Goal: Find specific page/section: Find specific page/section

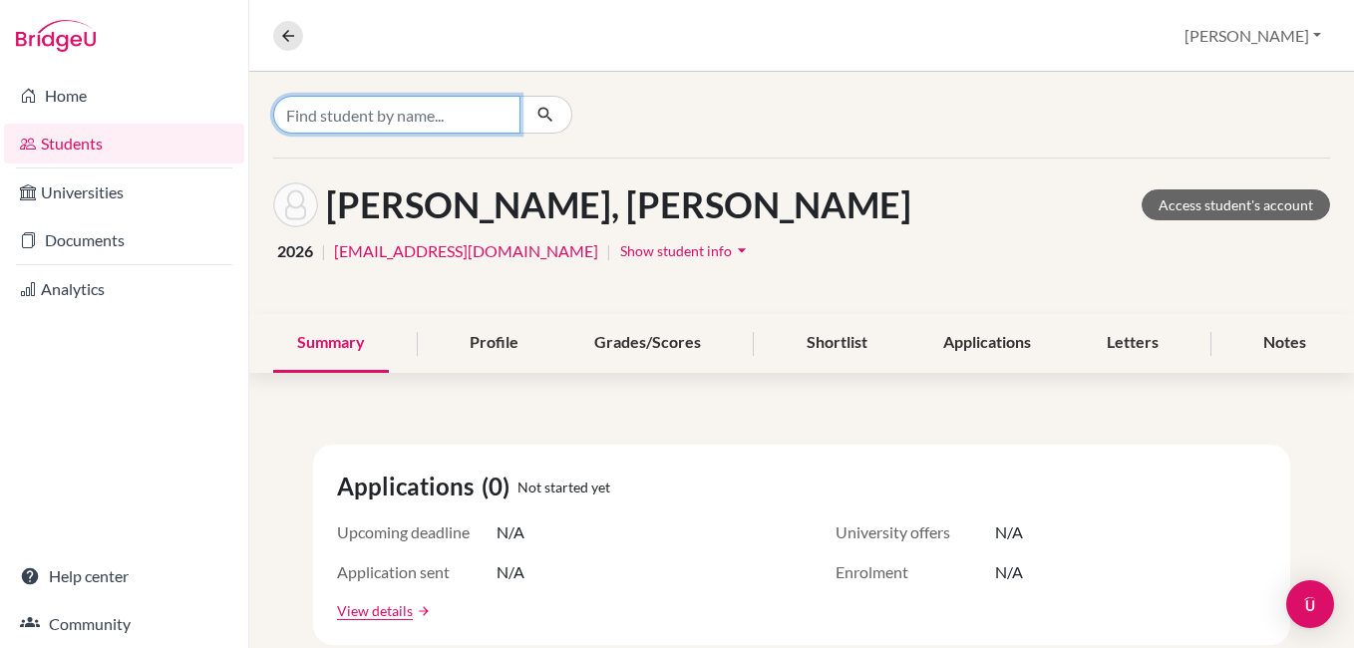
click at [328, 113] on input "Find student by name..." at bounding box center [396, 115] width 247 height 38
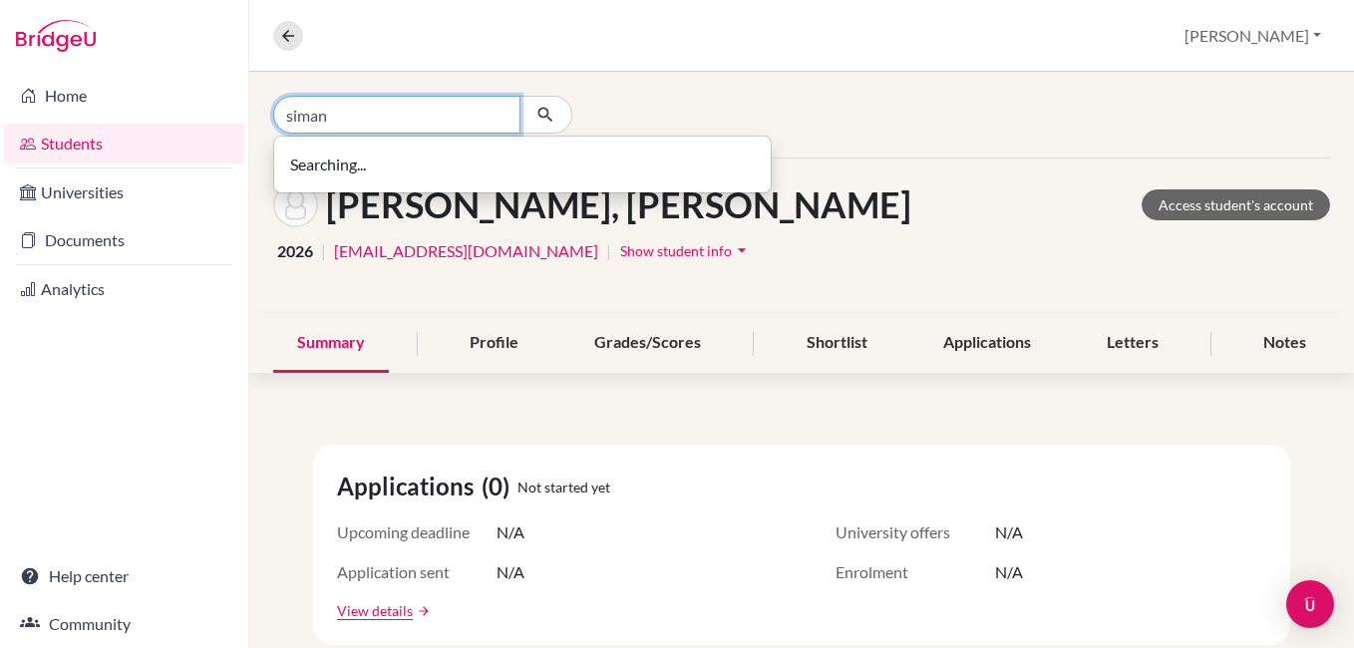
type input "siman"
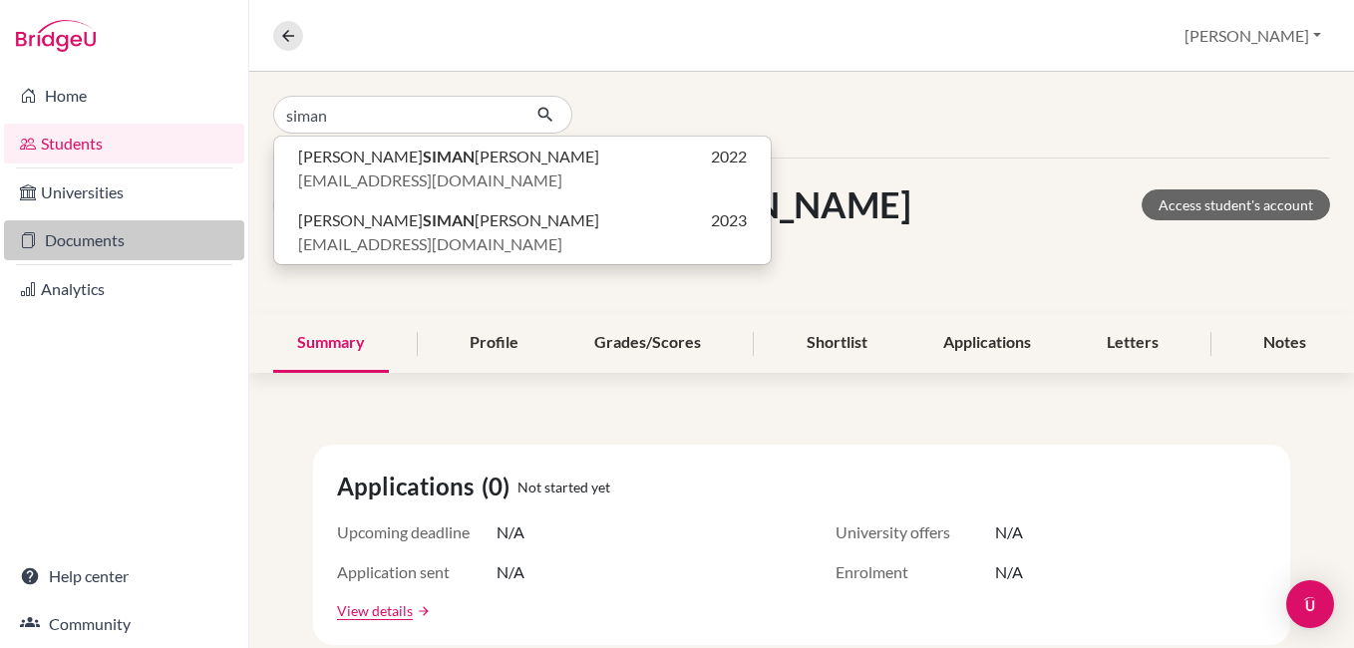
click at [99, 227] on link "Documents" at bounding box center [124, 240] width 240 height 40
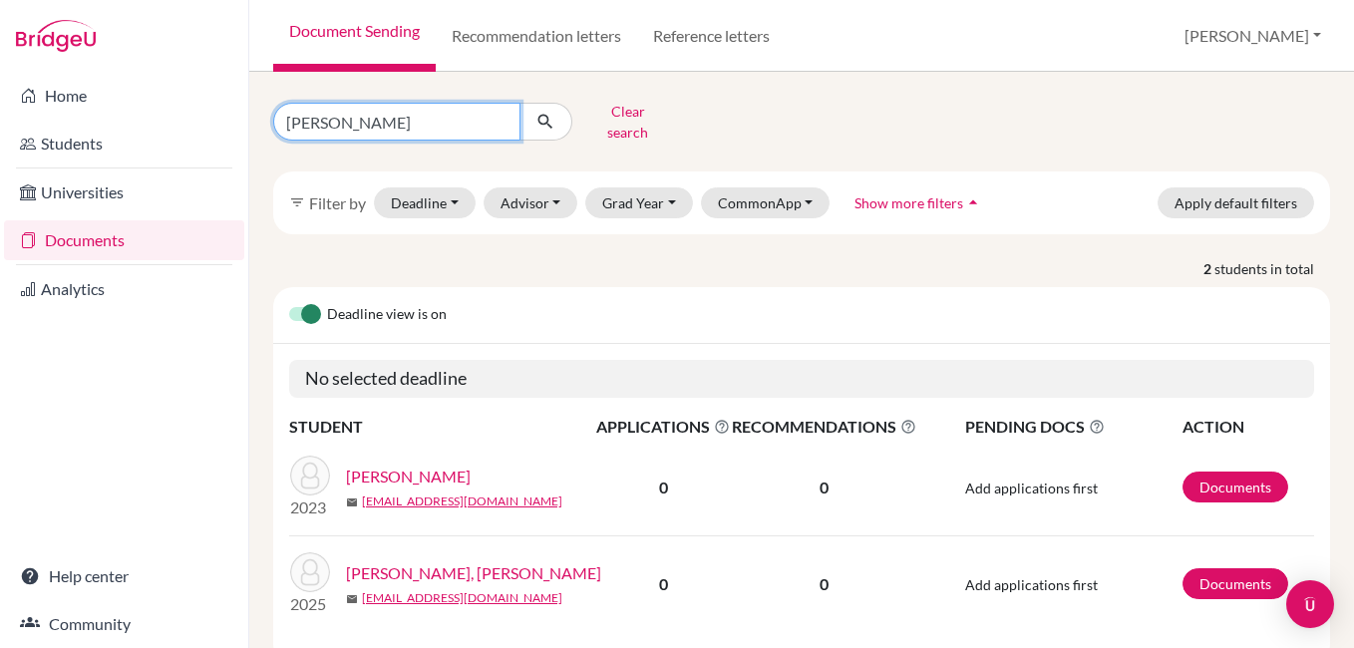
click at [403, 107] on input "miranda" at bounding box center [396, 122] width 247 height 38
type input "m"
type input "siman"
click button "submit" at bounding box center [545, 122] width 53 height 38
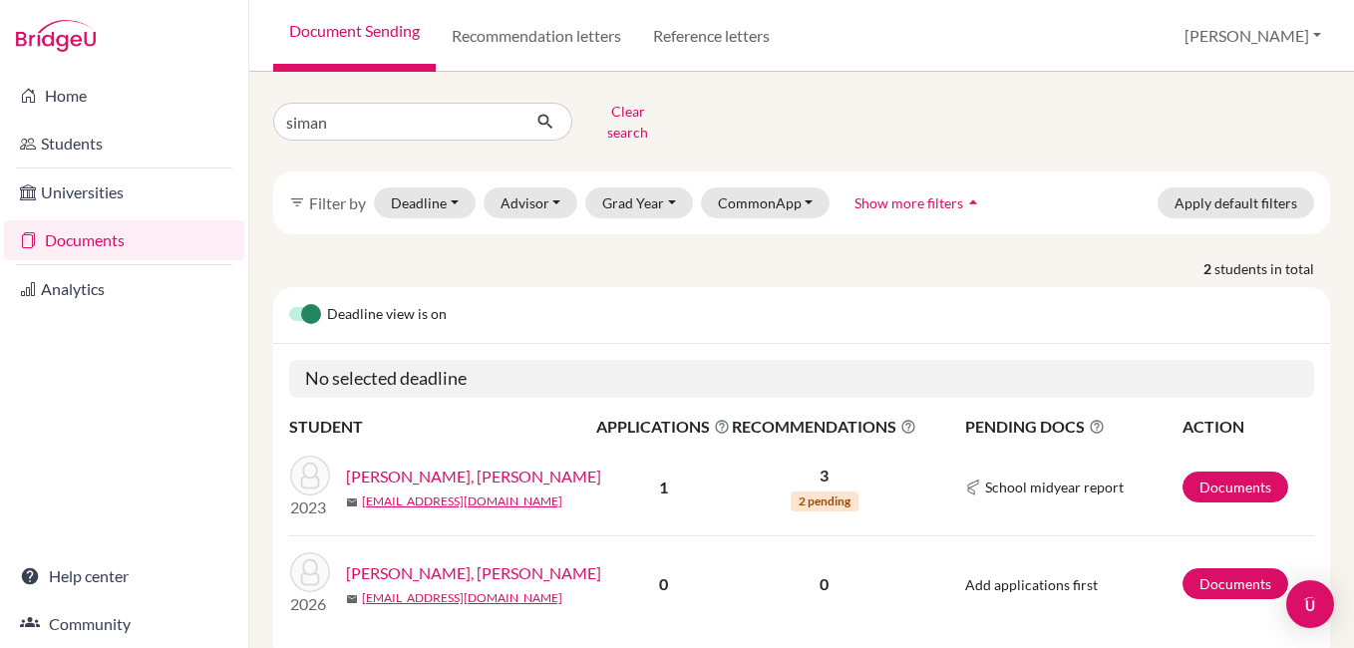
click at [517, 567] on link "[PERSON_NAME], [PERSON_NAME]" at bounding box center [473, 573] width 255 height 24
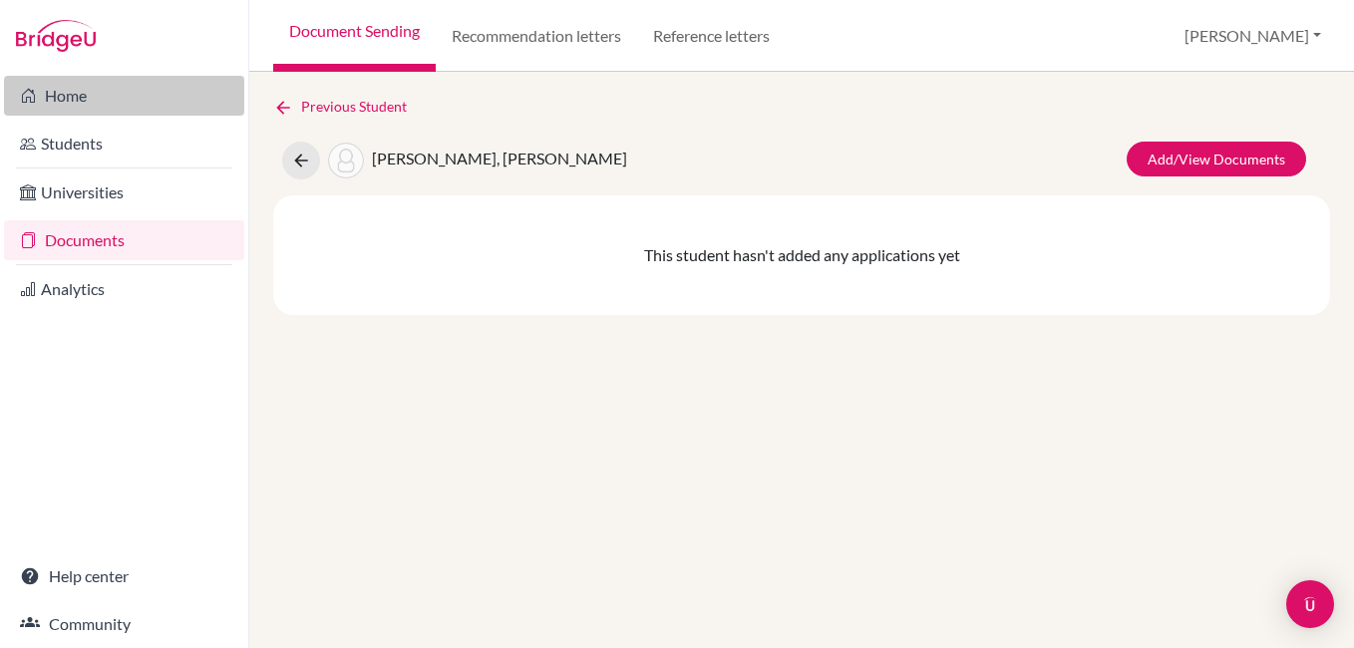
click at [84, 112] on link "Home" at bounding box center [124, 96] width 240 height 40
